Goal: Navigation & Orientation: Find specific page/section

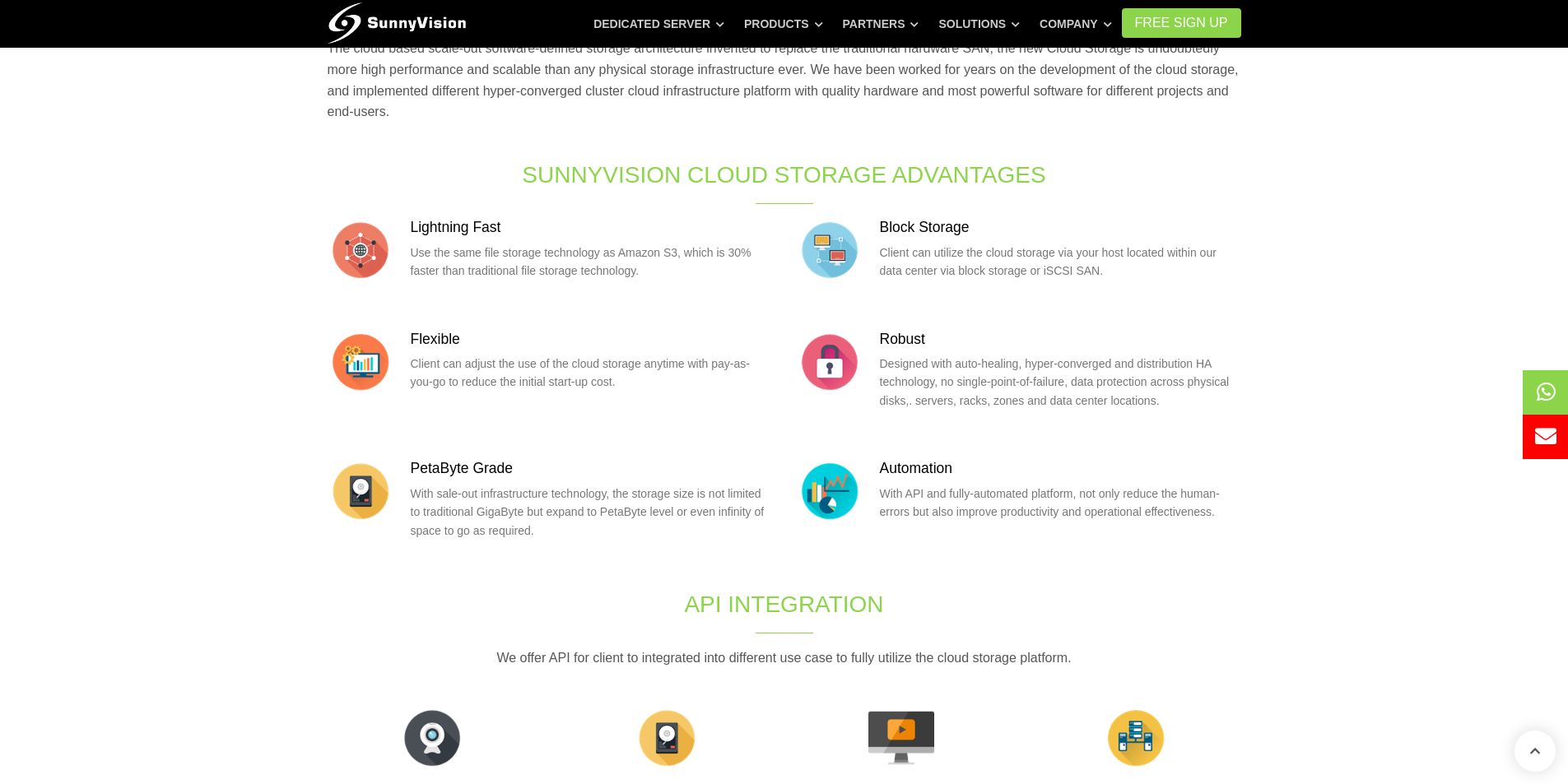
scroll to position [220, 0]
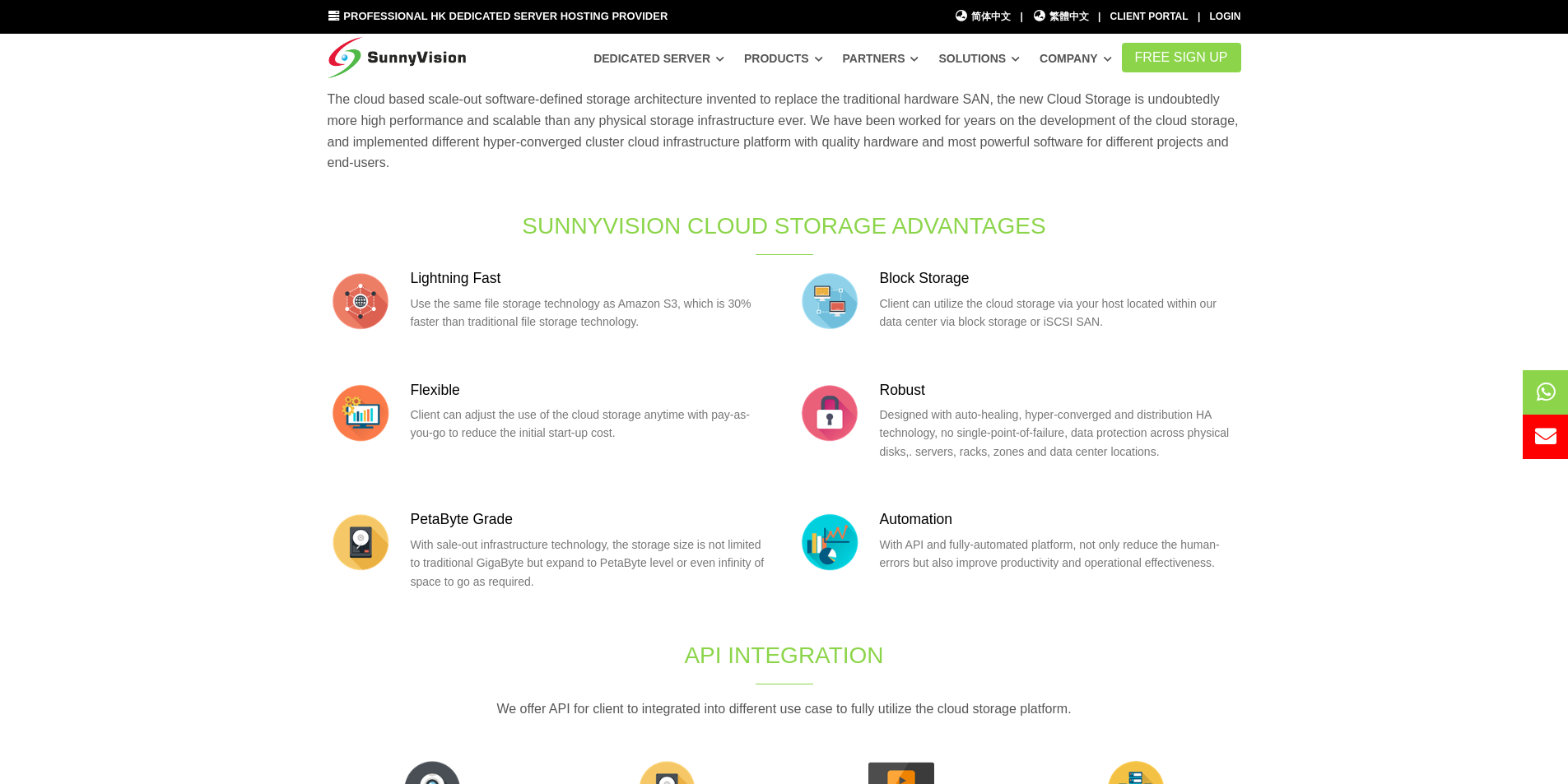
click at [249, 633] on section "The era of cloud storage has begun. Users are [PERSON_NAME] to store space onli…" at bounding box center [784, 452] width 1568 height 983
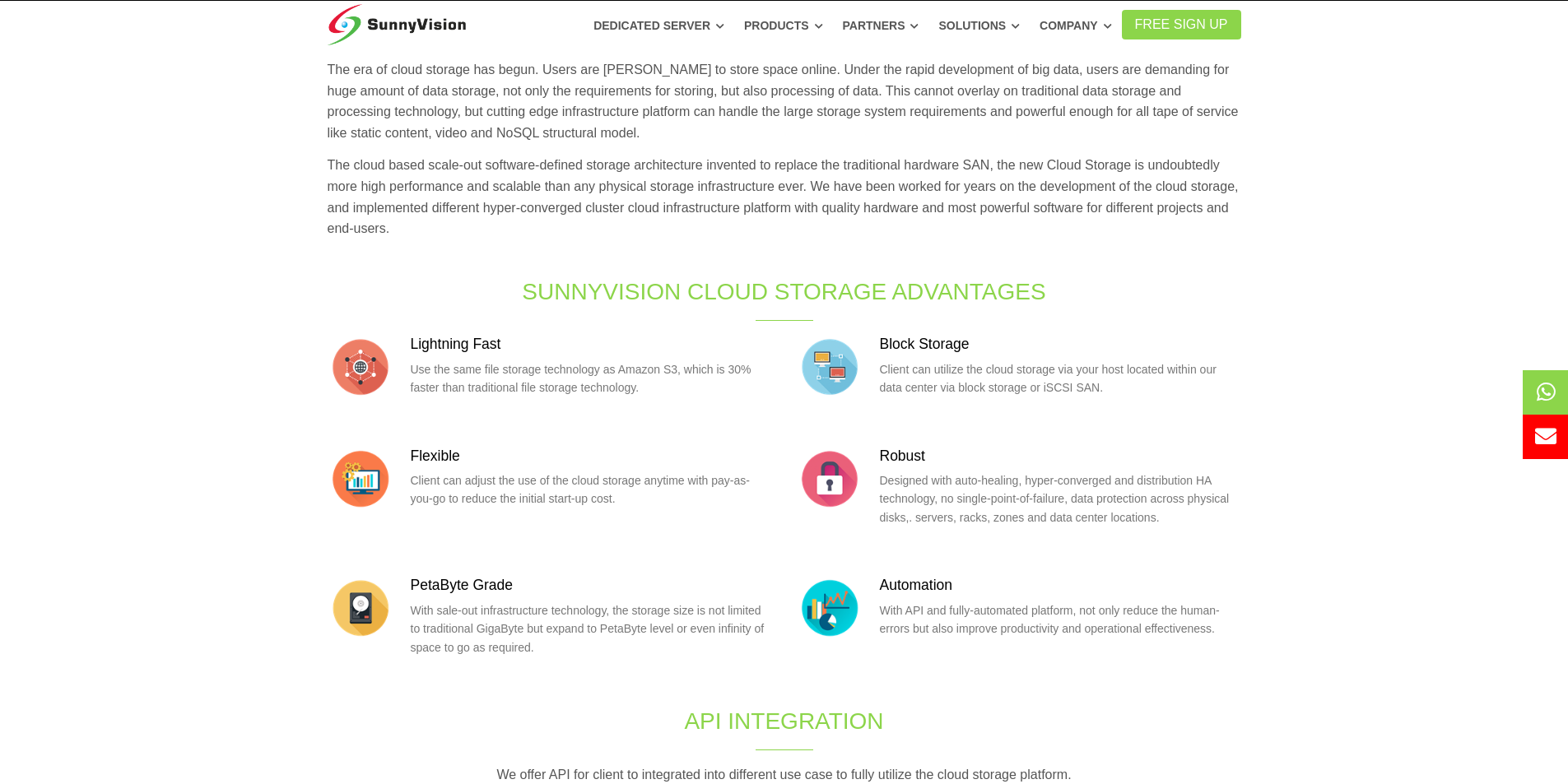
scroll to position [138, 0]
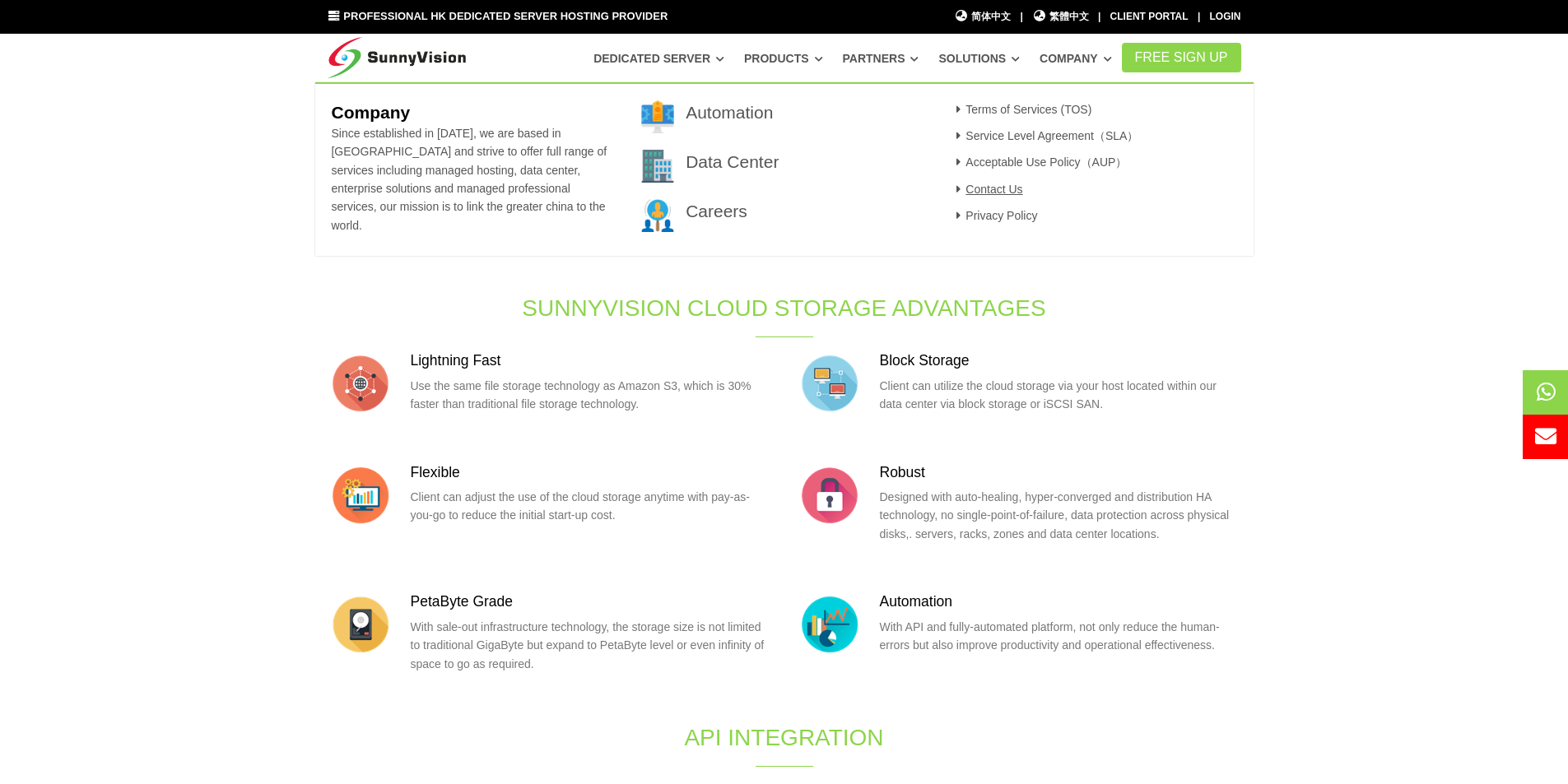
click at [1014, 191] on link "Contact Us" at bounding box center [988, 189] width 72 height 13
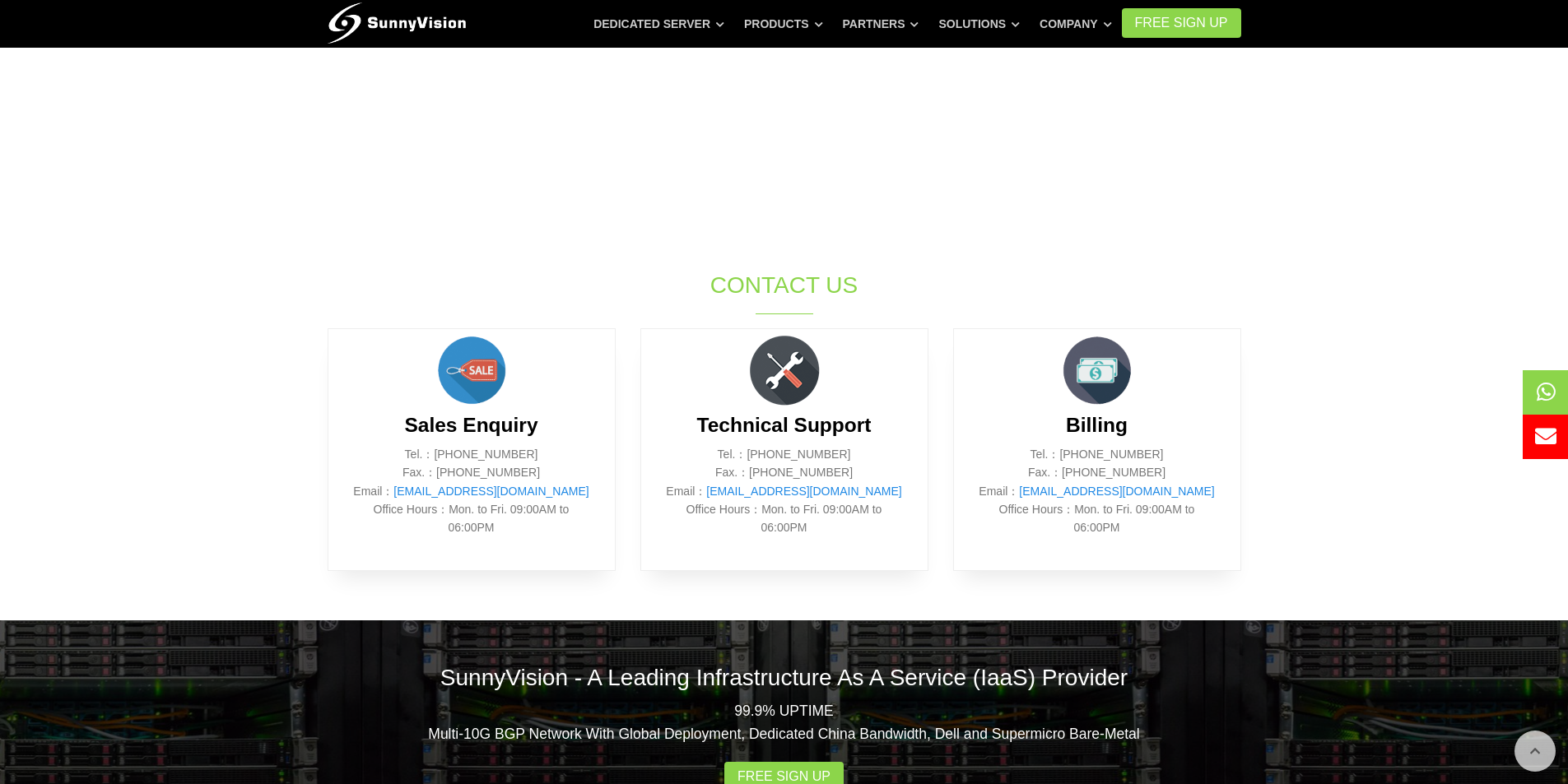
scroll to position [494, 0]
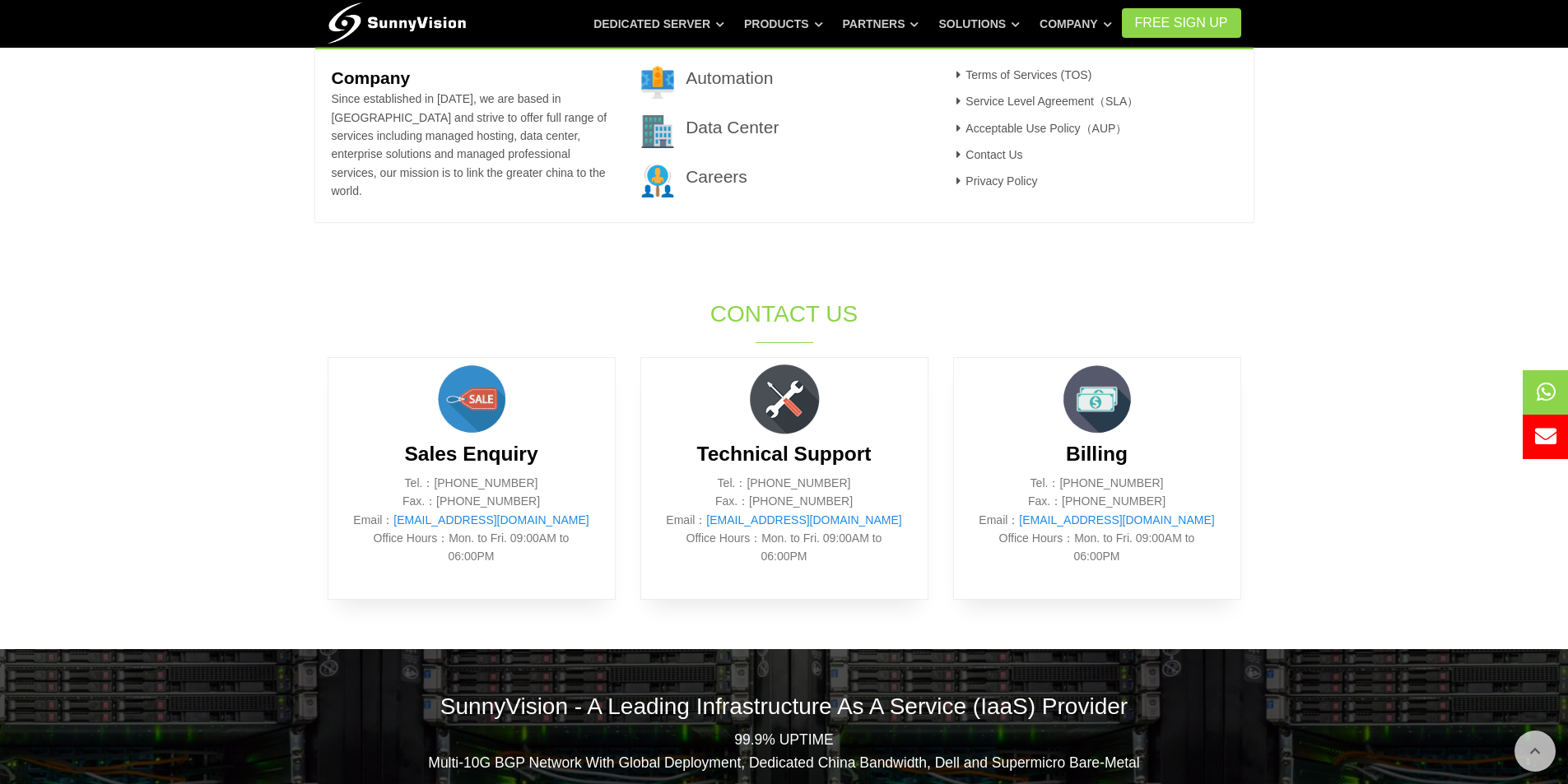
click at [746, 184] on h3 "Careers" at bounding box center [806, 176] width 241 height 24
click at [717, 178] on link "Careers" at bounding box center [716, 176] width 62 height 19
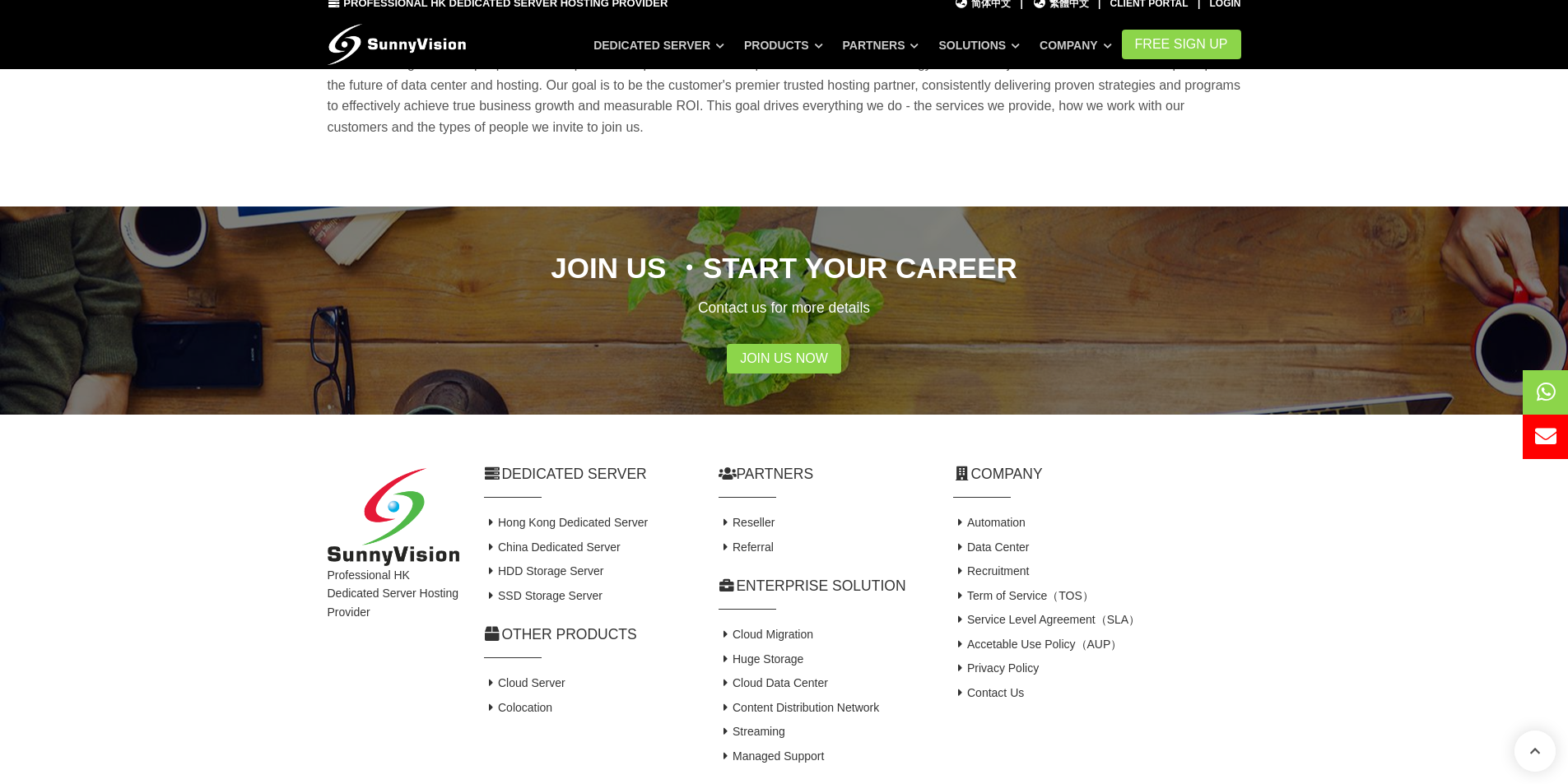
scroll to position [359, 0]
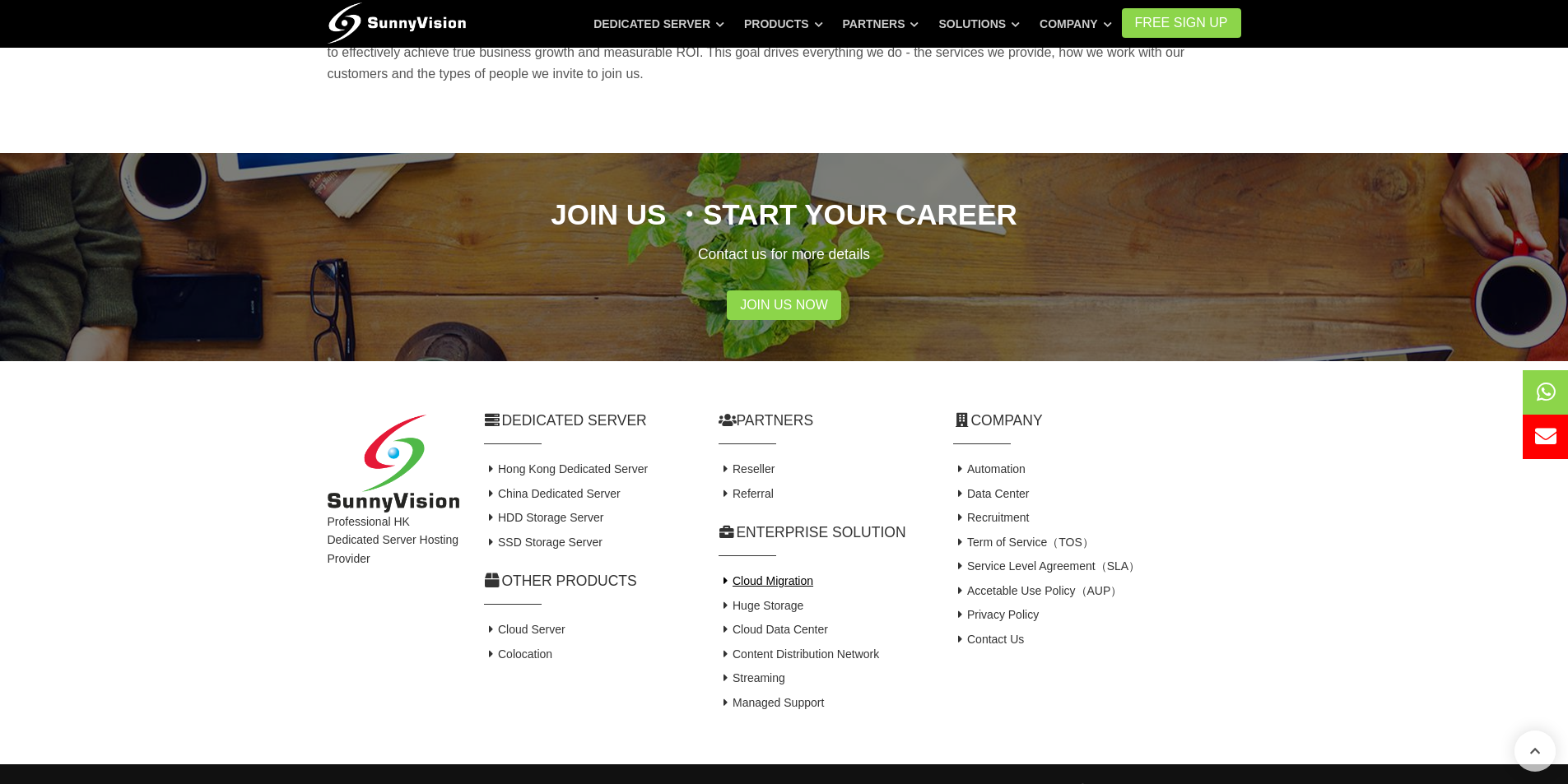
click at [806, 575] on link "Cloud Migration" at bounding box center [766, 581] width 95 height 13
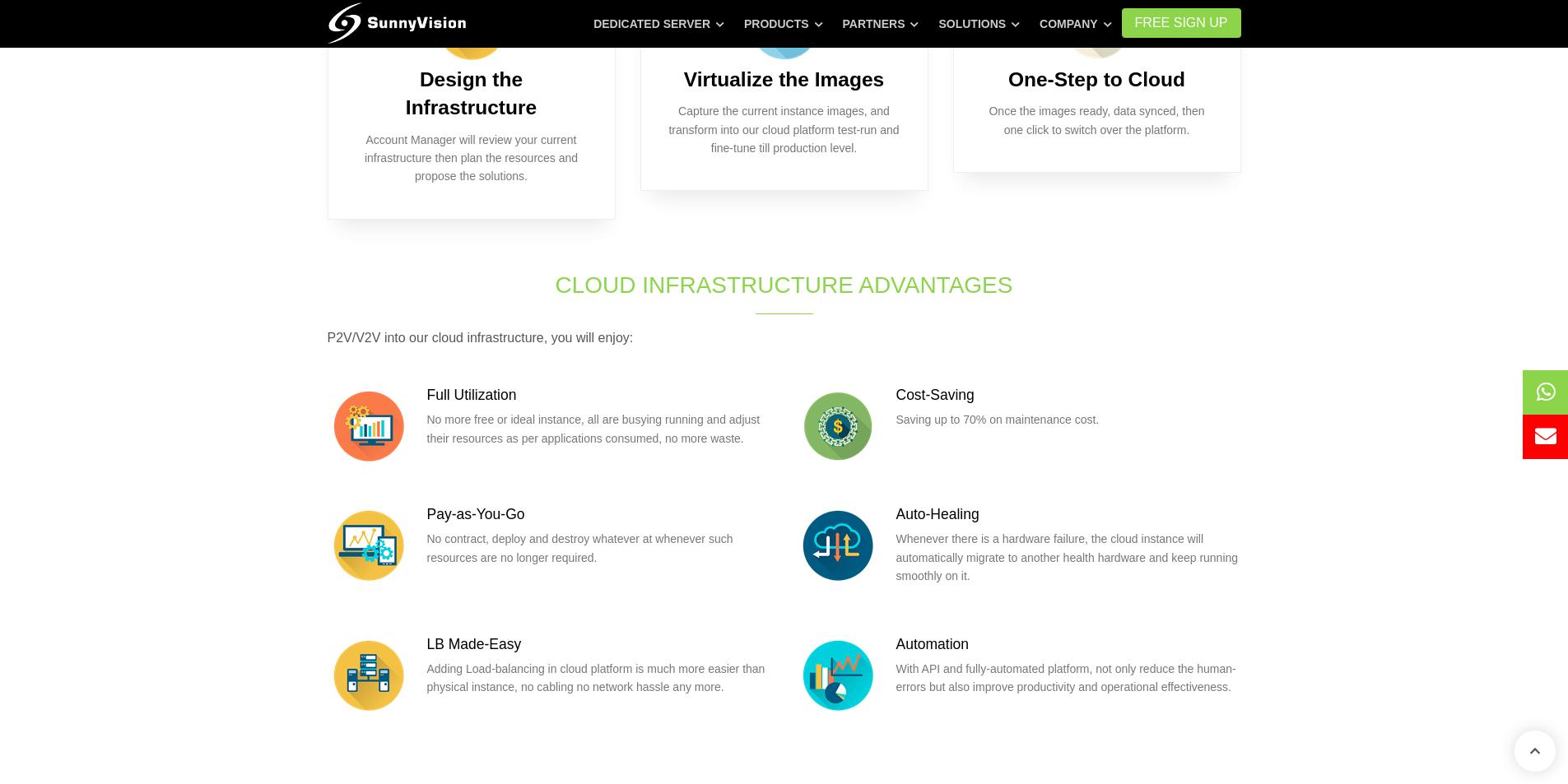
scroll to position [988, 0]
